Goal: Transaction & Acquisition: Download file/media

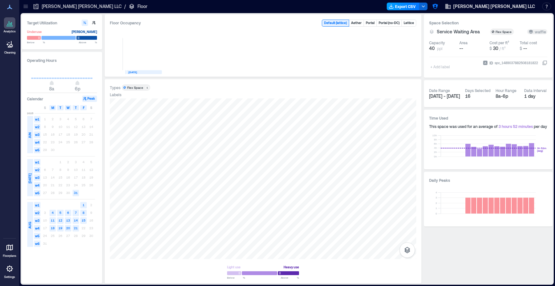
click at [419, 7] on button "Export CSV" at bounding box center [402, 7] width 33 height 8
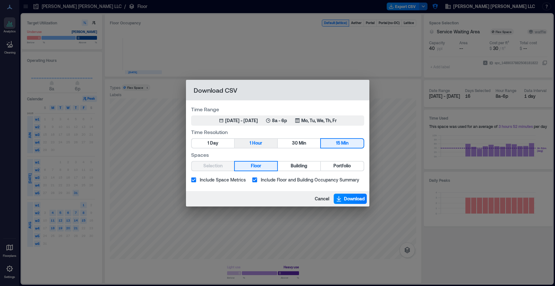
click at [266, 146] on button "1 Hour" at bounding box center [256, 143] width 42 height 9
click at [352, 199] on span "Download" at bounding box center [354, 199] width 21 height 6
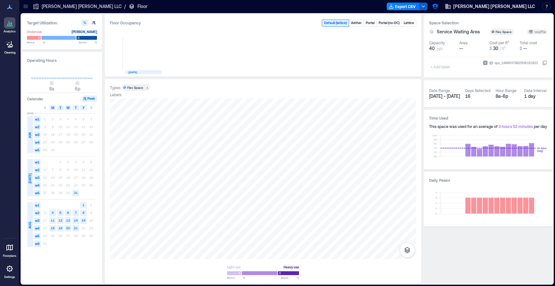
click at [427, 6] on button "button" at bounding box center [423, 7] width 8 height 8
click at [471, 4] on div "Export CSV Hamilton Frost LLC Resources API Documentation Help Center Contact T…" at bounding box center [469, 6] width 167 height 10
click at [426, 5] on icon "button" at bounding box center [422, 6] width 5 height 5
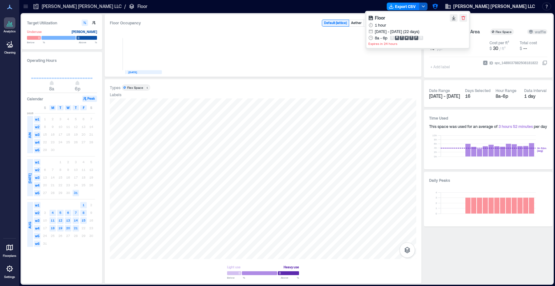
click at [426, 5] on icon "button" at bounding box center [422, 6] width 5 height 5
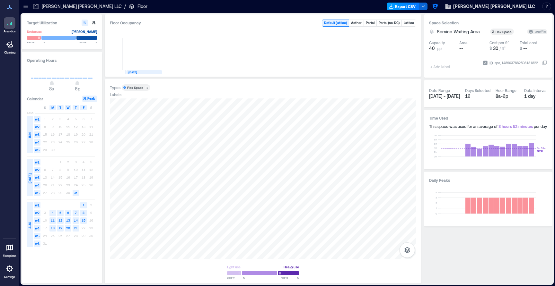
click at [419, 5] on button "Export CSV" at bounding box center [402, 7] width 33 height 8
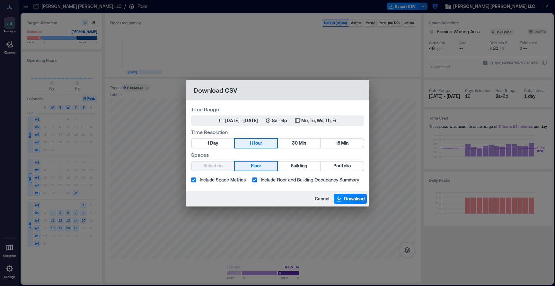
click at [217, 167] on div "Selection Floor Building Portfolio" at bounding box center [277, 166] width 173 height 10
click at [315, 201] on span "Cancel" at bounding box center [322, 199] width 14 height 6
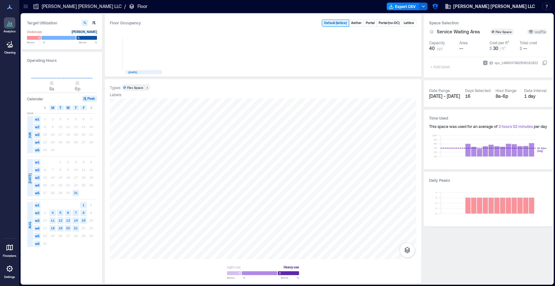
click at [24, 4] on icon at bounding box center [25, 6] width 6 height 6
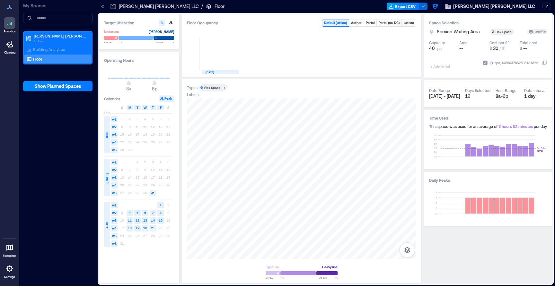
click at [419, 9] on button "Export CSV" at bounding box center [402, 7] width 33 height 8
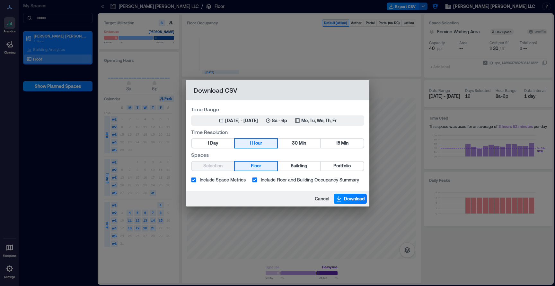
click at [336, 137] on div "Time Resolution 1 Day 1 Hour 30 Min 15 Min" at bounding box center [277, 138] width 173 height 20
click at [336, 148] on button "15 Min" at bounding box center [342, 143] width 42 height 9
click at [354, 200] on span "Download" at bounding box center [354, 199] width 21 height 6
